Goal: Complete application form

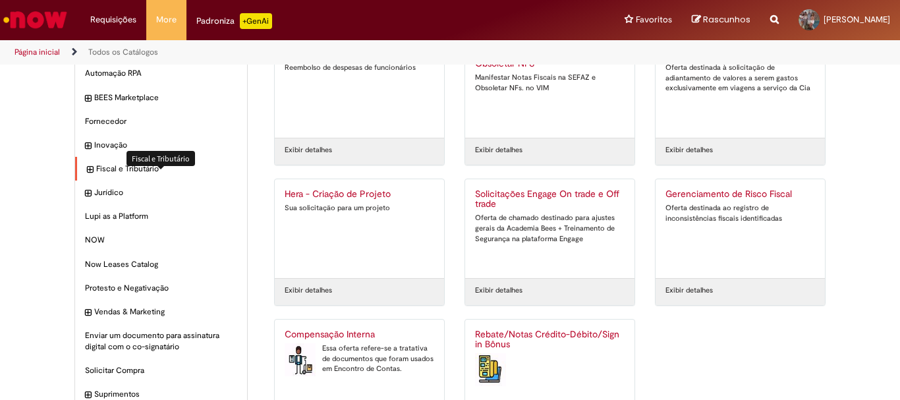
scroll to position [126, 0]
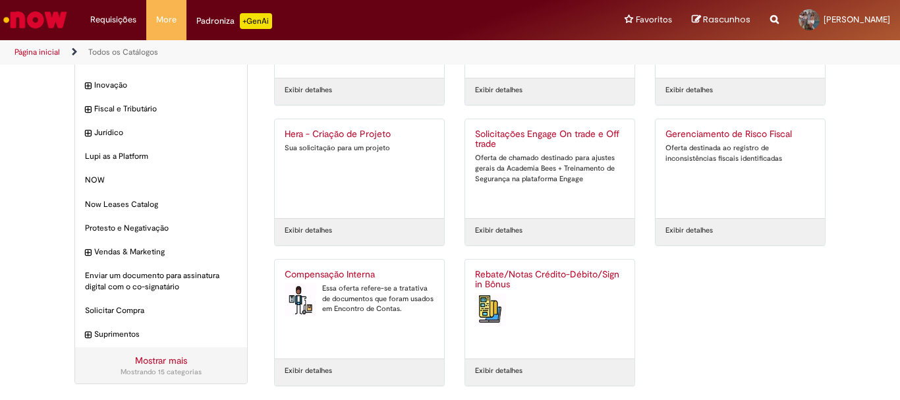
click at [165, 360] on link "Mostrar mais" at bounding box center [161, 360] width 52 height 12
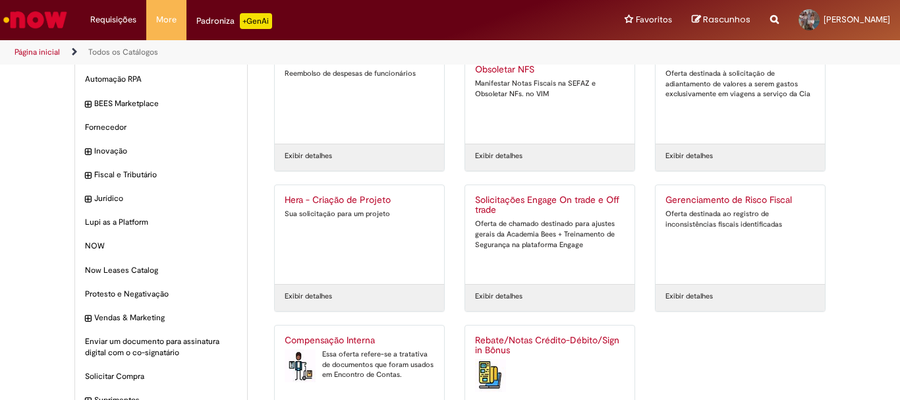
scroll to position [0, 0]
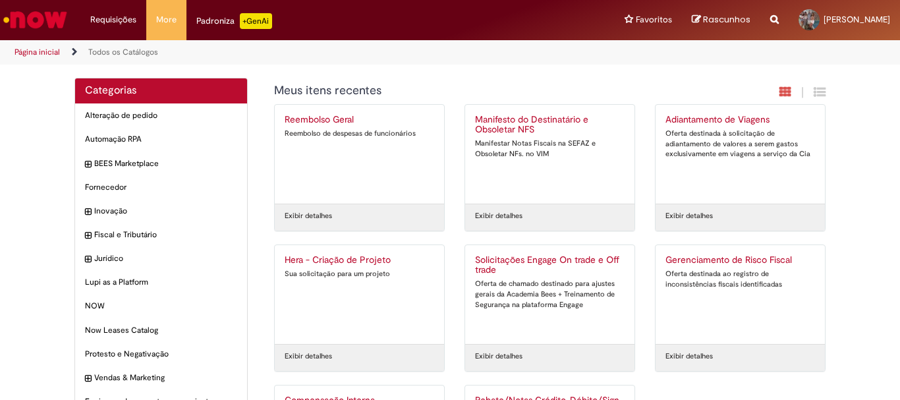
click at [285, 153] on div "Reembolso Geral Reembolso de despesas de funcionários" at bounding box center [360, 154] width 150 height 79
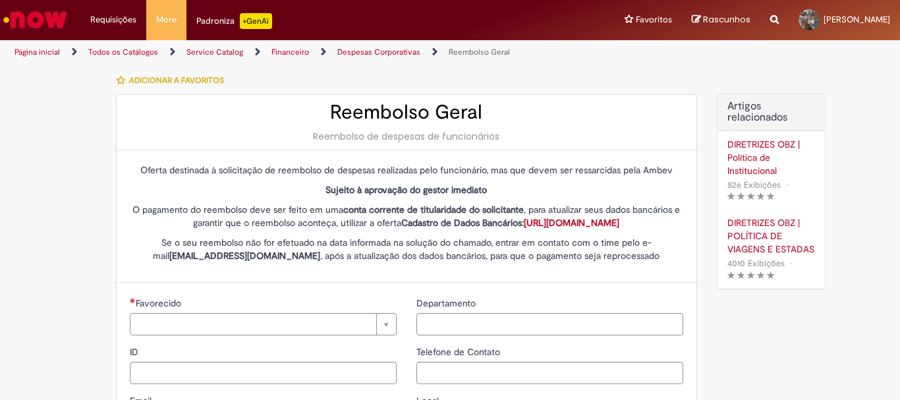
type input "**********"
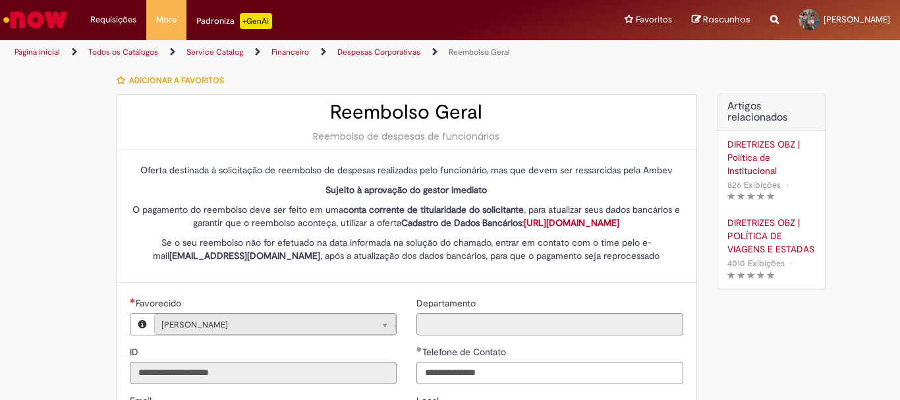
type input "**********"
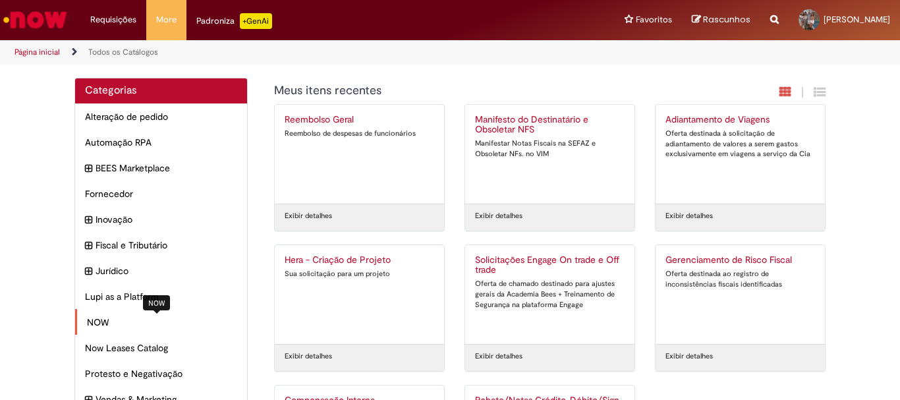
click at [97, 325] on span "NOW Itens" at bounding box center [162, 322] width 150 height 13
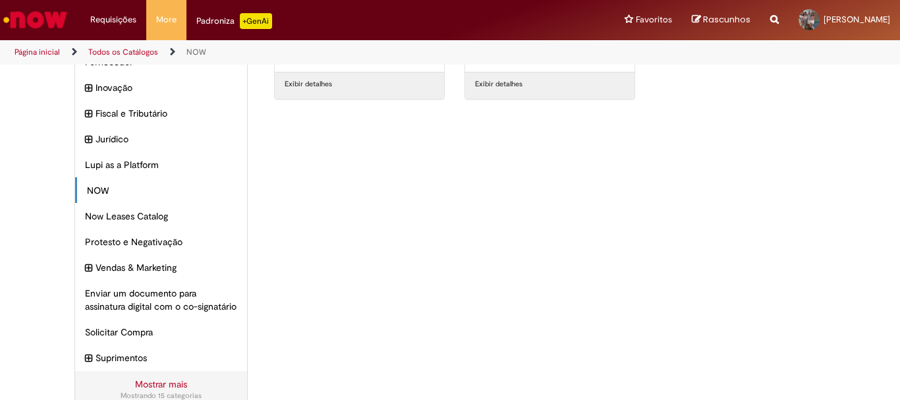
scroll to position [169, 0]
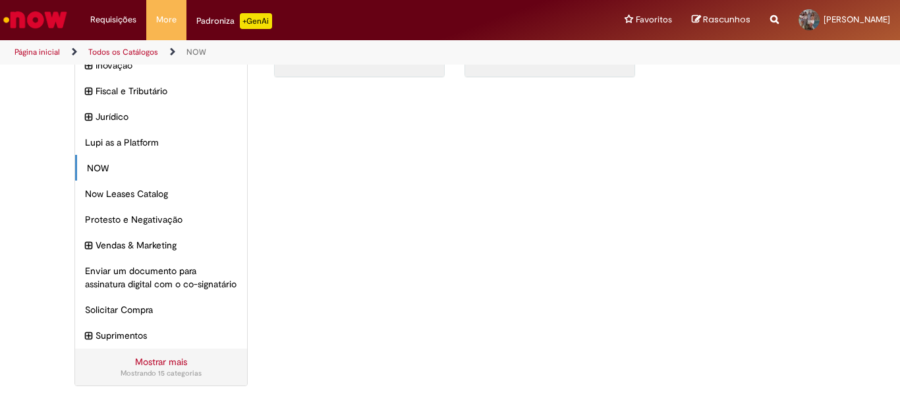
click at [4, 145] on div "Categorias Alteração de pedido Itens Automação RPA Itens BEES Marketplace Itens…" at bounding box center [450, 162] width 900 height 476
click at [40, 165] on div "Categorias Alteração de pedido Itens Automação RPA Itens BEES Marketplace Itens…" at bounding box center [450, 162] width 900 height 476
click at [38, 32] on img "Ir para a Homepage" at bounding box center [35, 20] width 68 height 26
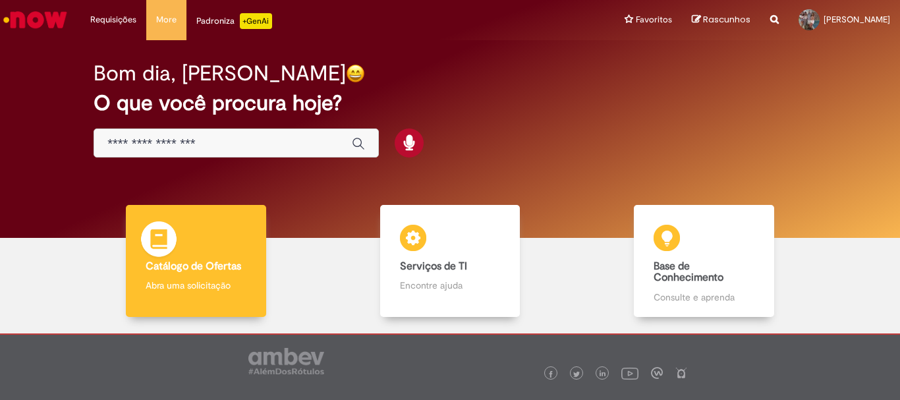
click at [194, 249] on div "Catálogo de Ofertas Catálogo de Ofertas Abra uma solicitação" at bounding box center [196, 261] width 140 height 112
